Goal: Information Seeking & Learning: Learn about a topic

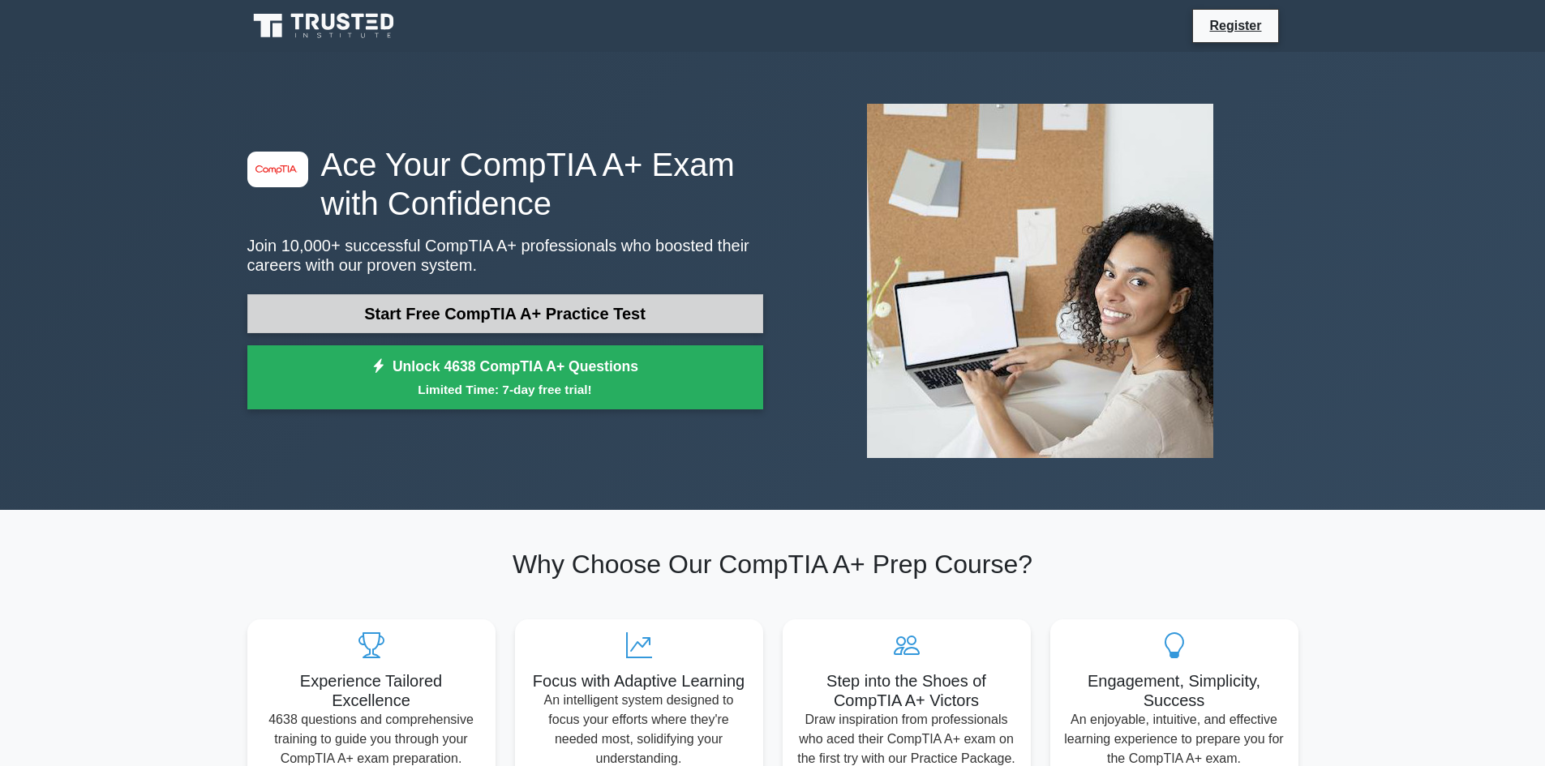
click at [545, 307] on link "Start Free CompTIA A+ Practice Test" at bounding box center [505, 313] width 516 height 39
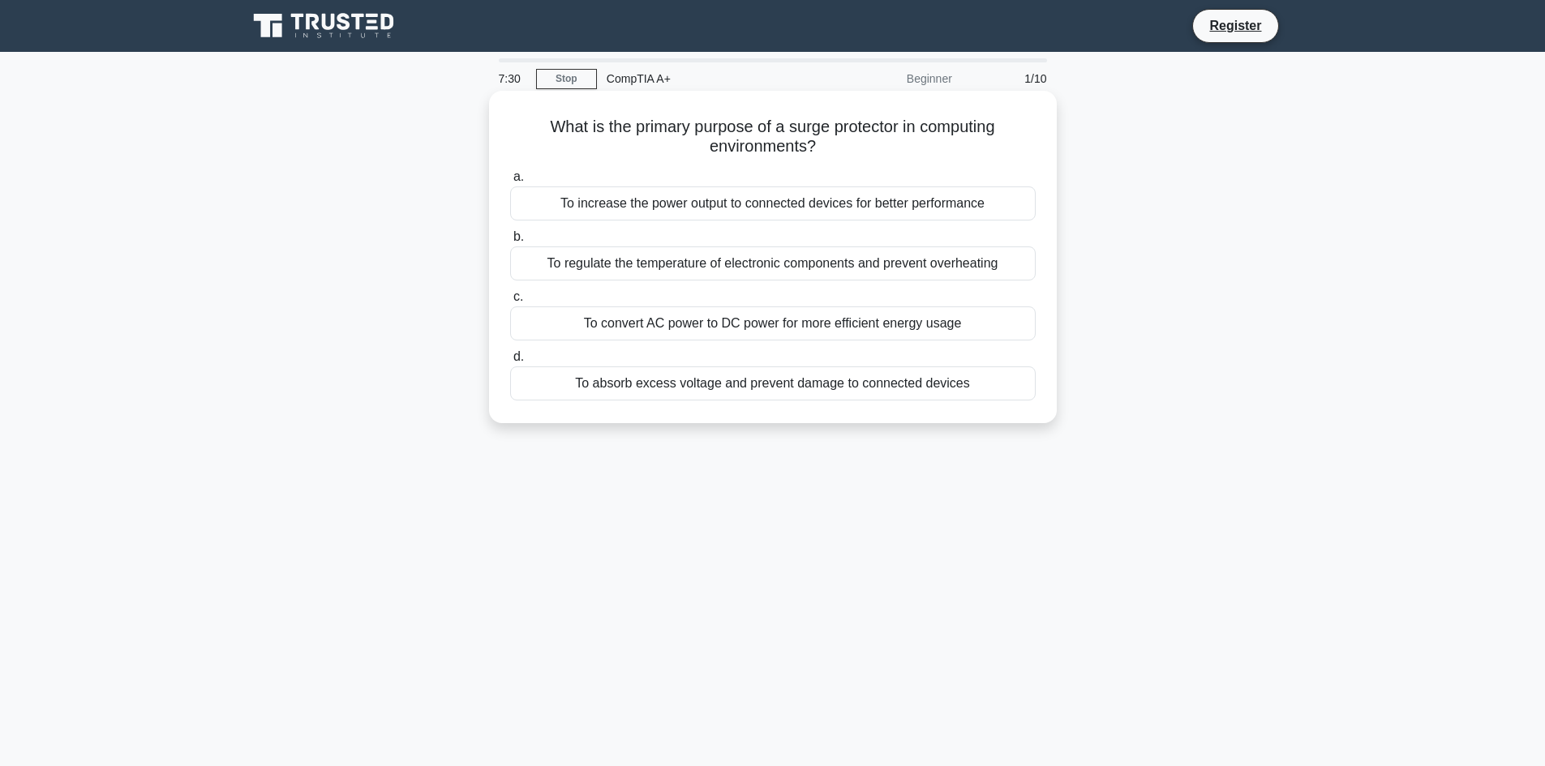
click at [899, 388] on div "To absorb excess voltage and prevent damage to connected devices" at bounding box center [773, 384] width 526 height 34
click at [510, 363] on input "d. To absorb excess voltage and prevent damage to connected devices" at bounding box center [510, 357] width 0 height 11
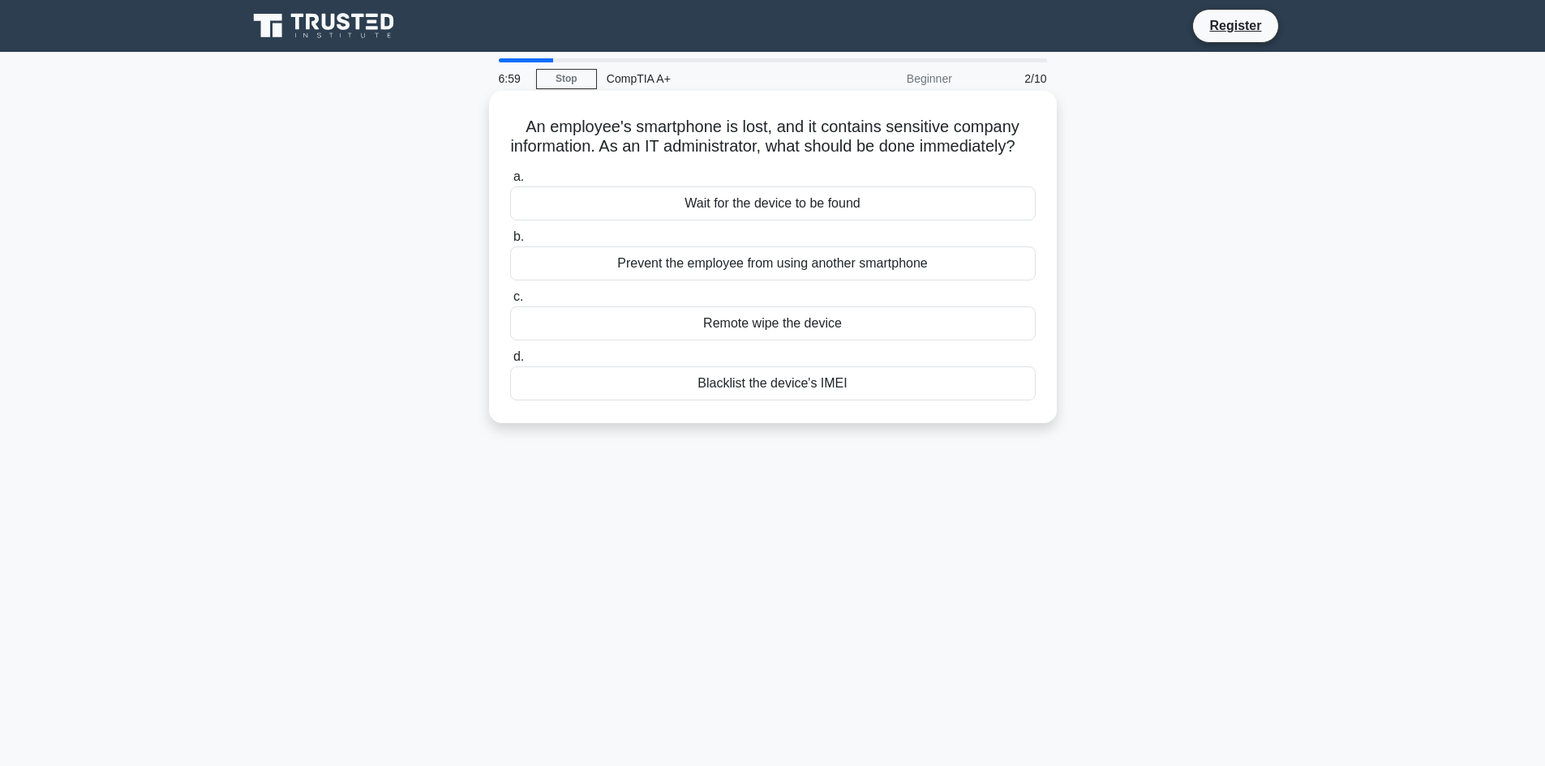
click at [835, 401] on div "Blacklist the device's IMEI" at bounding box center [773, 384] width 526 height 34
click at [510, 363] on input "d. Blacklist the device's IMEI" at bounding box center [510, 357] width 0 height 11
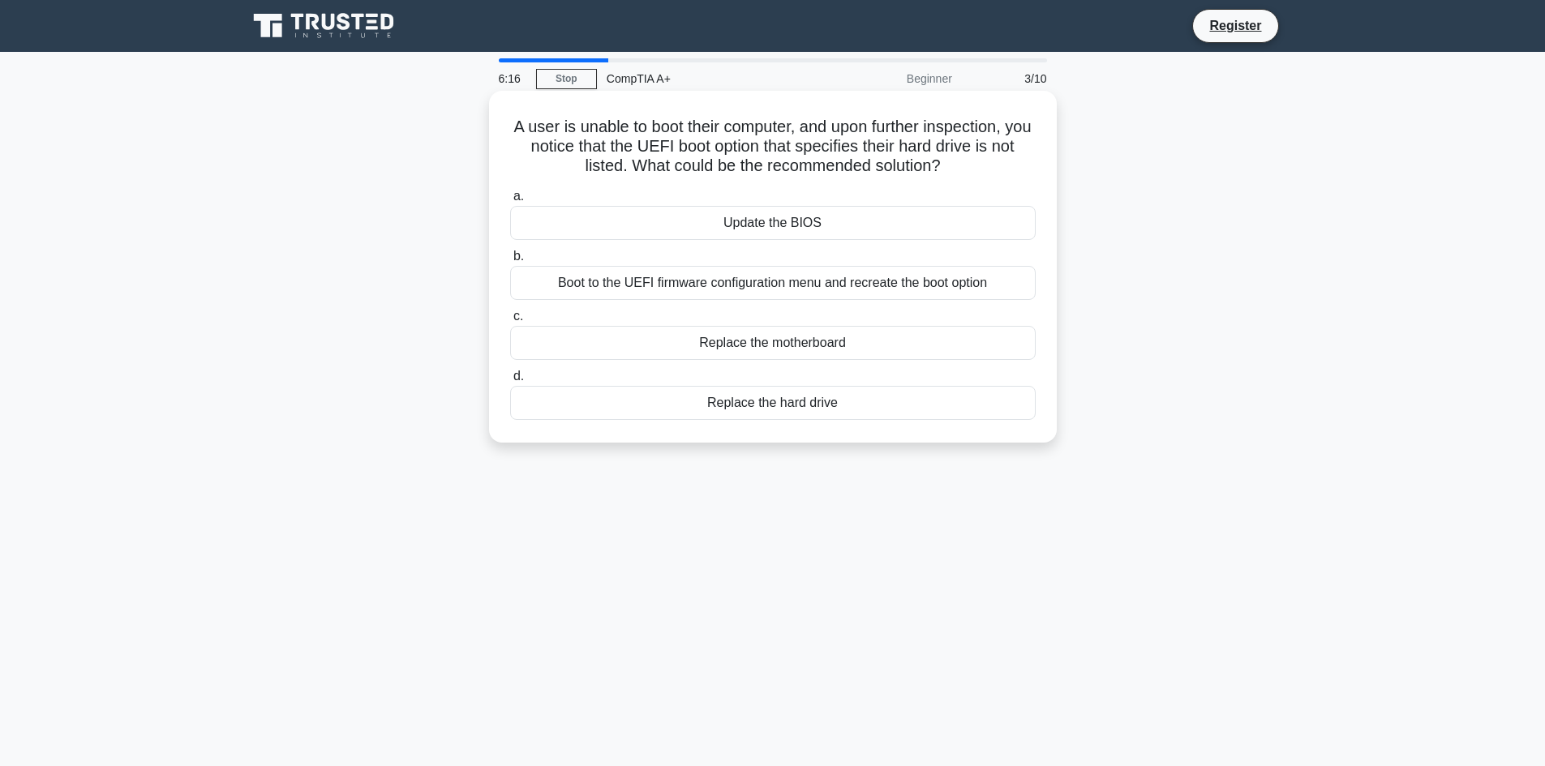
click at [899, 281] on div "Boot to the UEFI firmware configuration menu and recreate the boot option" at bounding box center [773, 283] width 526 height 34
click at [510, 262] on input "b. Boot to the UEFI firmware configuration menu and recreate the boot option" at bounding box center [510, 256] width 0 height 11
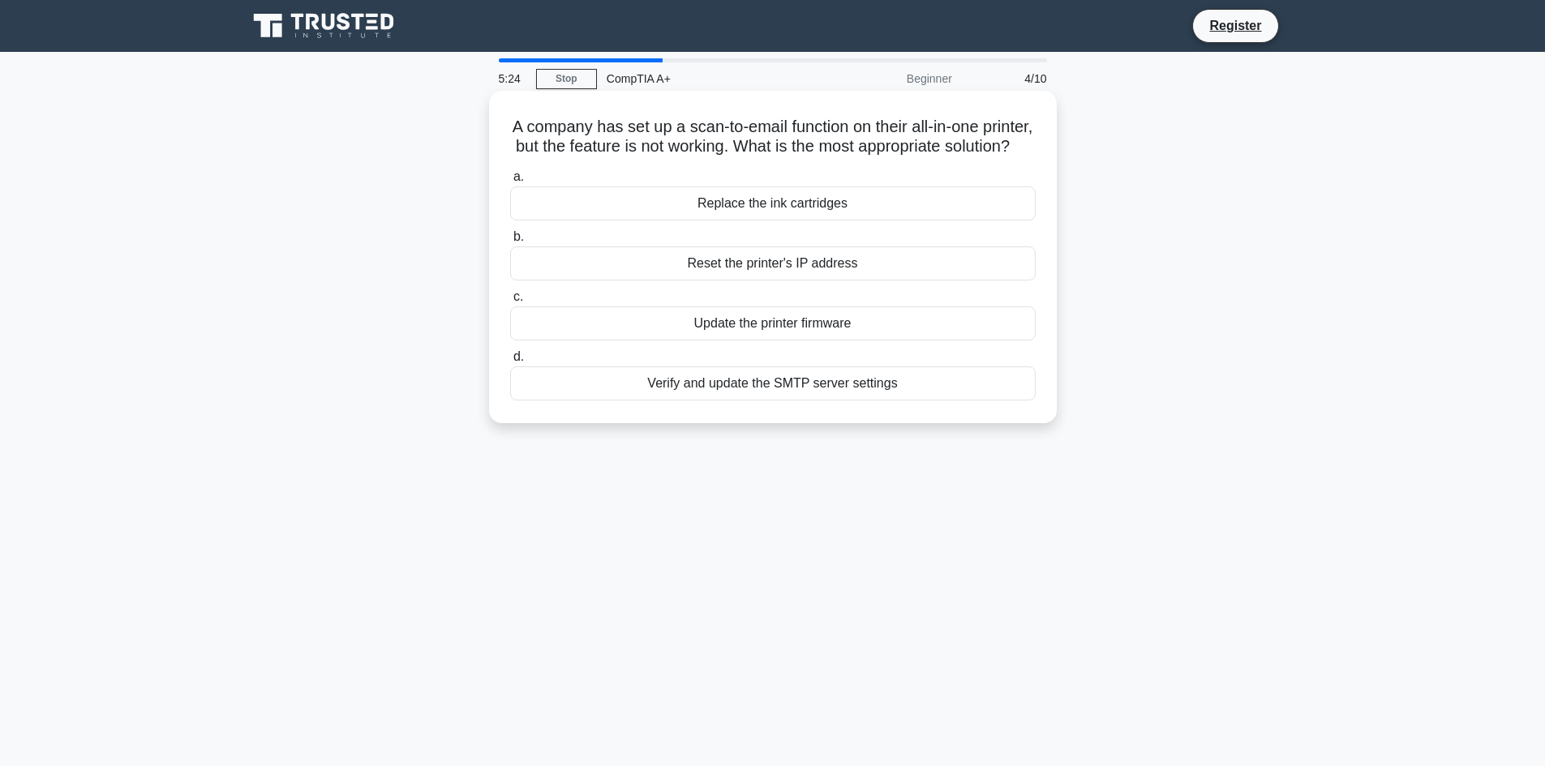
click at [774, 281] on div "Reset the printer's IP address" at bounding box center [773, 264] width 526 height 34
click at [510, 243] on input "b. Reset the printer's IP address" at bounding box center [510, 237] width 0 height 11
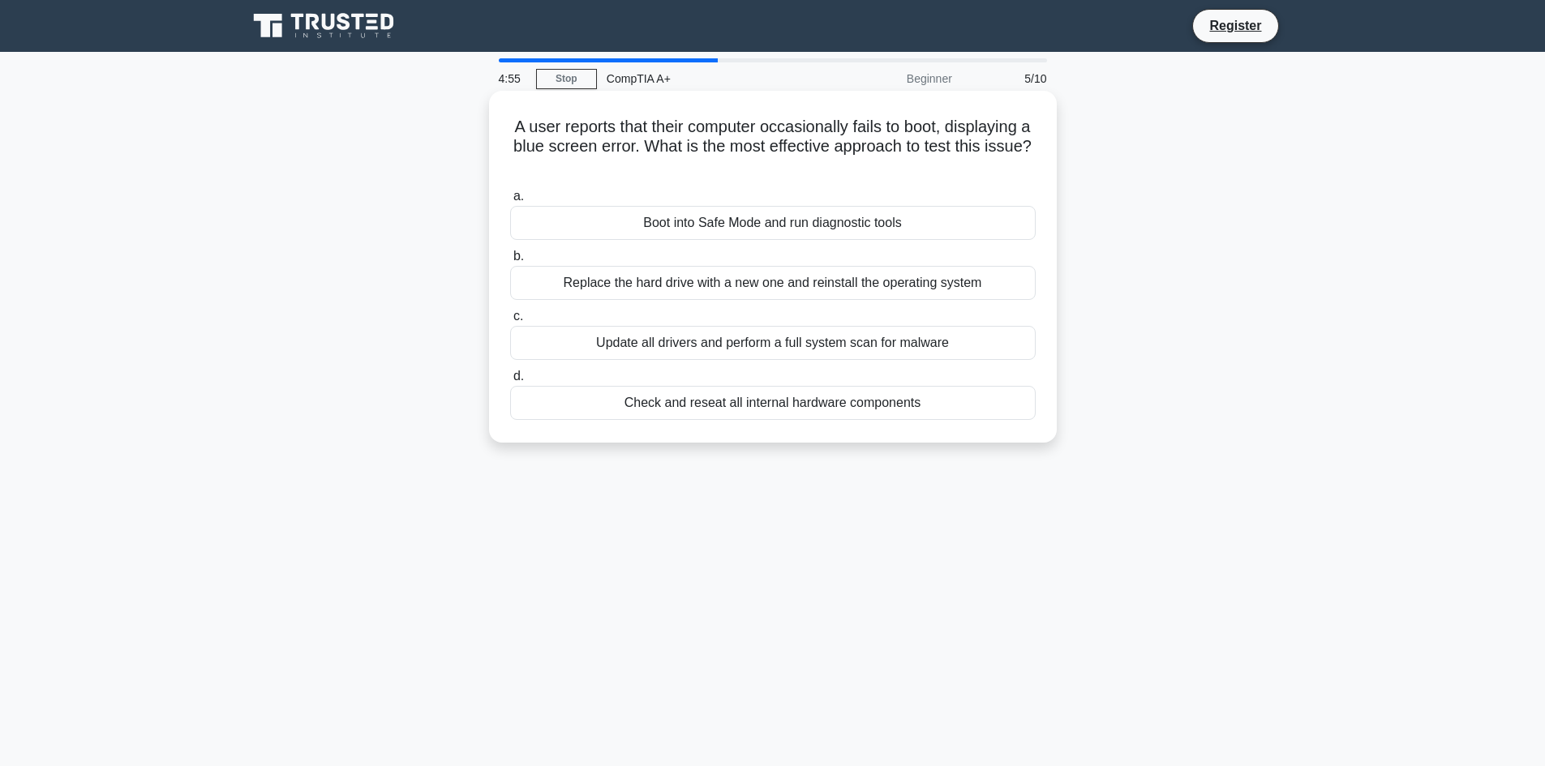
click at [805, 224] on div "Boot into Safe Mode and run diagnostic tools" at bounding box center [773, 223] width 526 height 34
click at [510, 202] on input "a. Boot into Safe Mode and run diagnostic tools" at bounding box center [510, 196] width 0 height 11
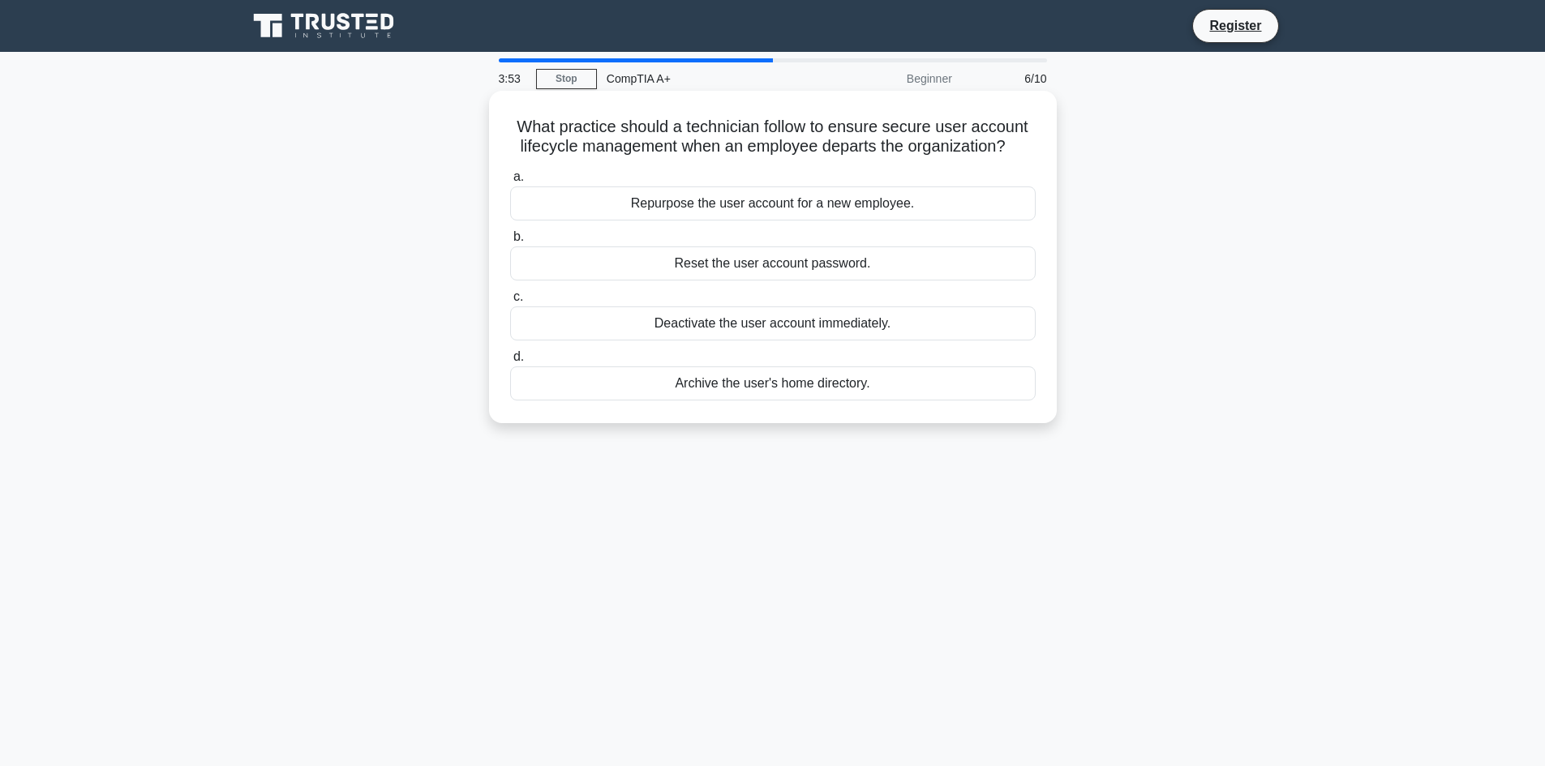
click at [862, 207] on div "Repurpose the user account for a new employee." at bounding box center [773, 204] width 526 height 34
click at [510, 182] on input "a. Repurpose the user account for a new employee." at bounding box center [510, 177] width 0 height 11
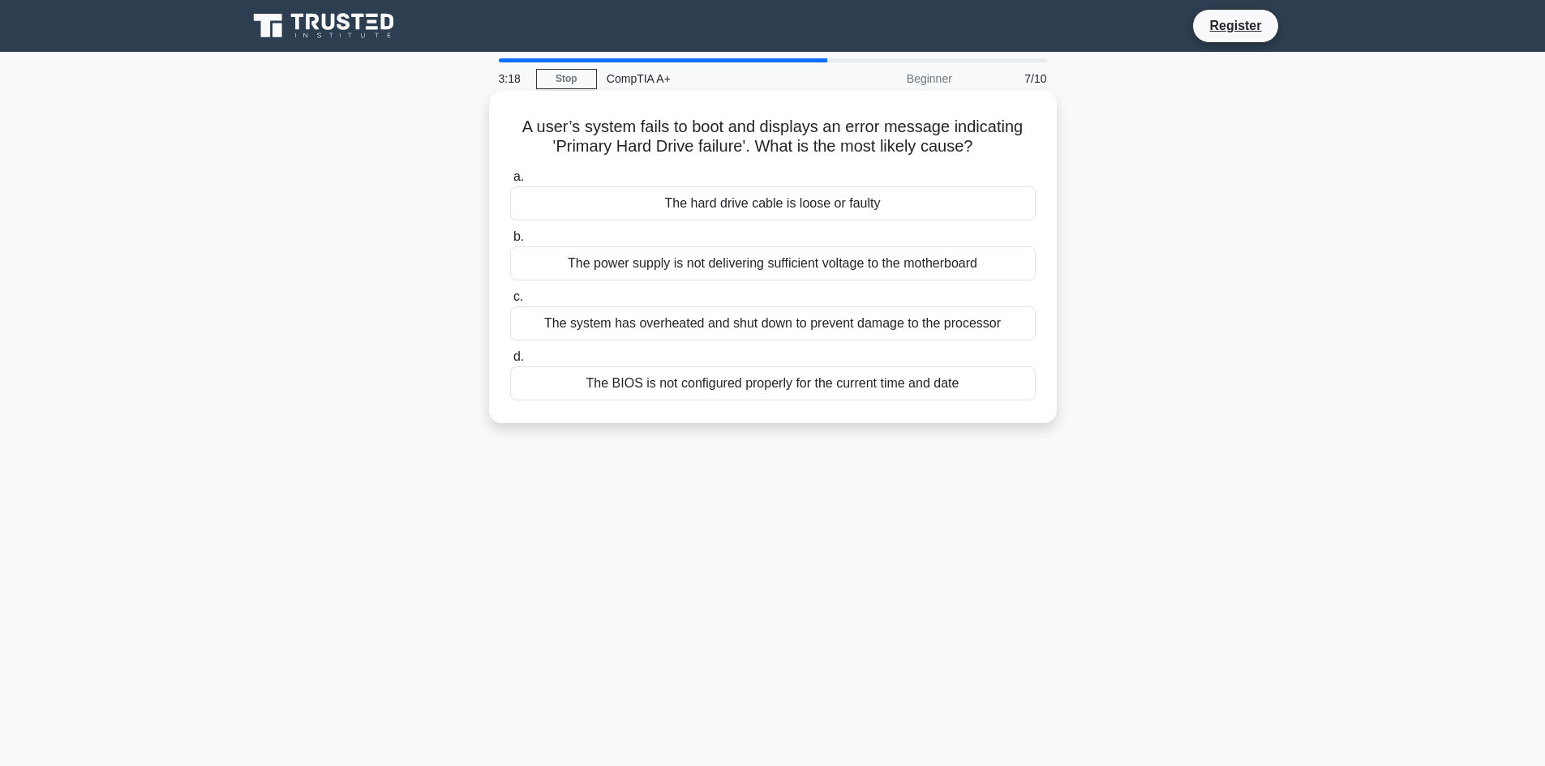
click at [800, 206] on div "The hard drive cable is loose or faulty" at bounding box center [773, 204] width 526 height 34
click at [510, 182] on input "a. The hard drive cable is loose or faulty" at bounding box center [510, 177] width 0 height 11
